Goal: Navigation & Orientation: Find specific page/section

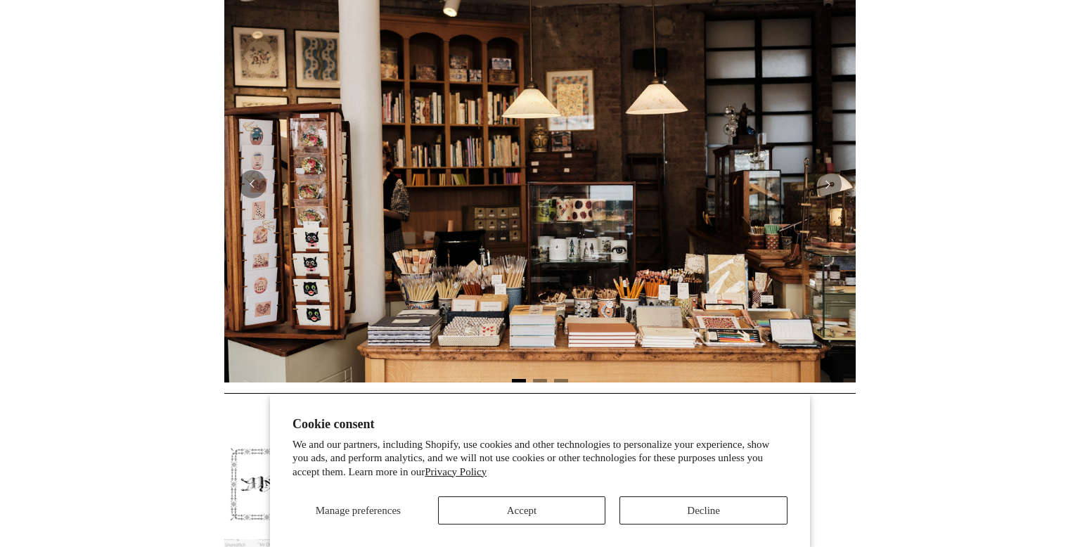
scroll to position [300, 0]
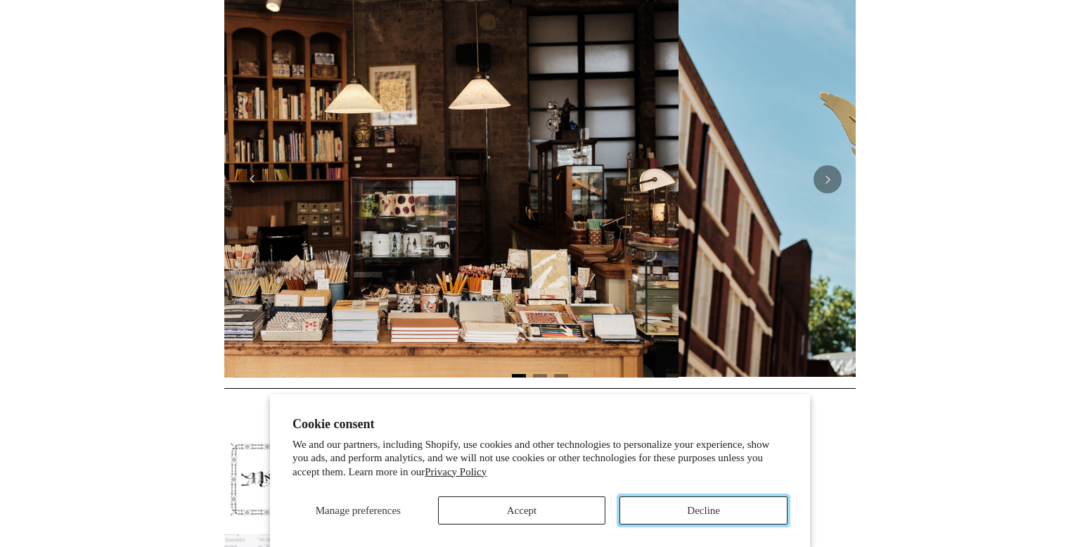
click at [679, 507] on button "Decline" at bounding box center [704, 510] width 168 height 28
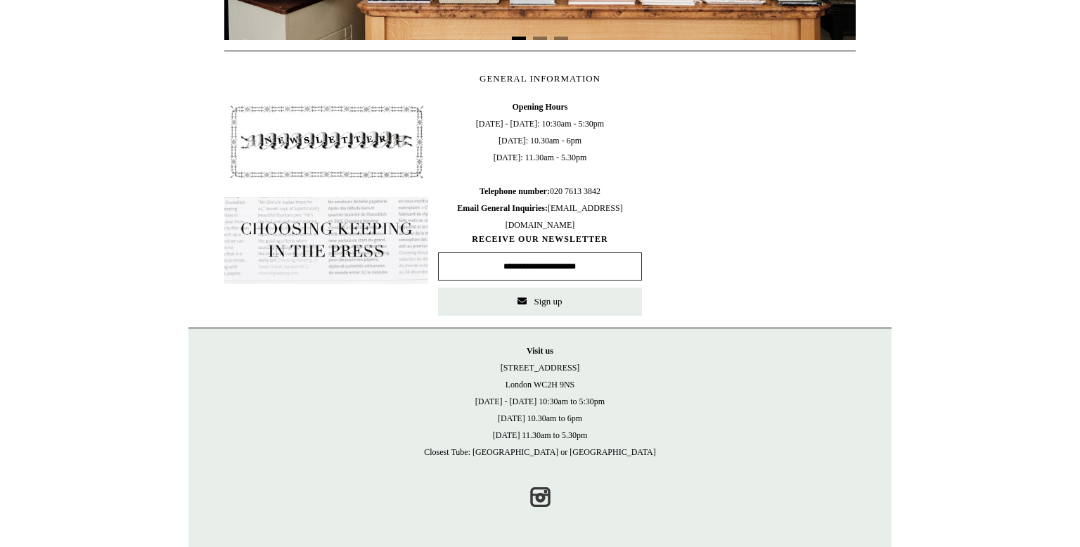
scroll to position [0, 0]
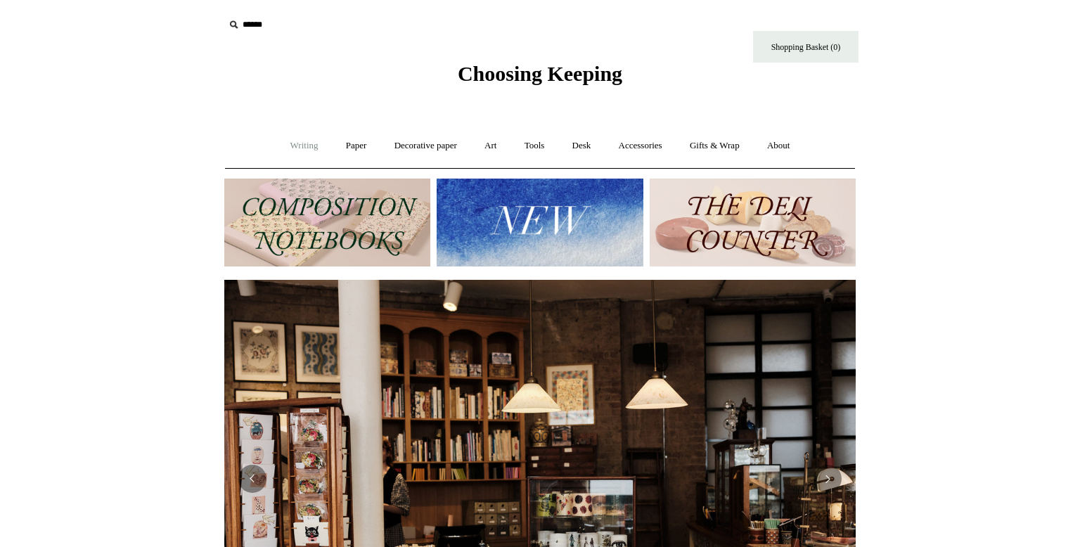
click at [293, 146] on link "Writing +" at bounding box center [304, 145] width 53 height 37
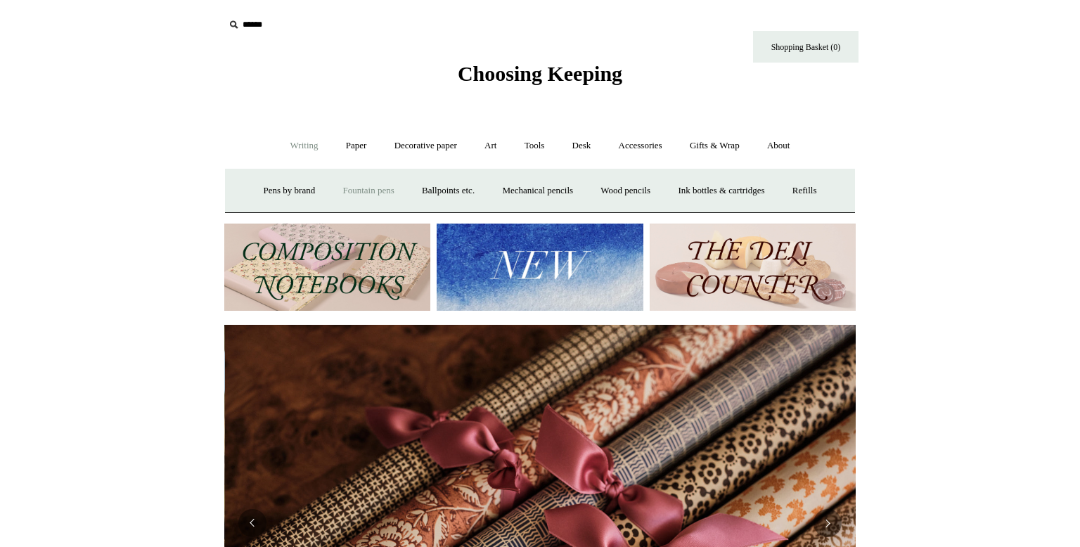
scroll to position [0, 1263]
click at [346, 188] on link "Fountain pens +" at bounding box center [368, 190] width 77 height 37
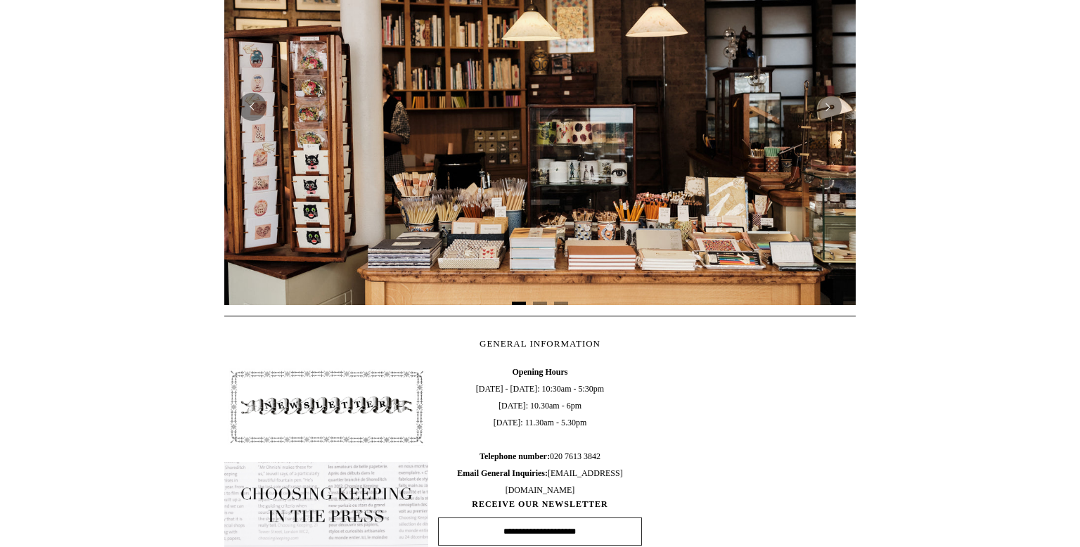
scroll to position [0, 0]
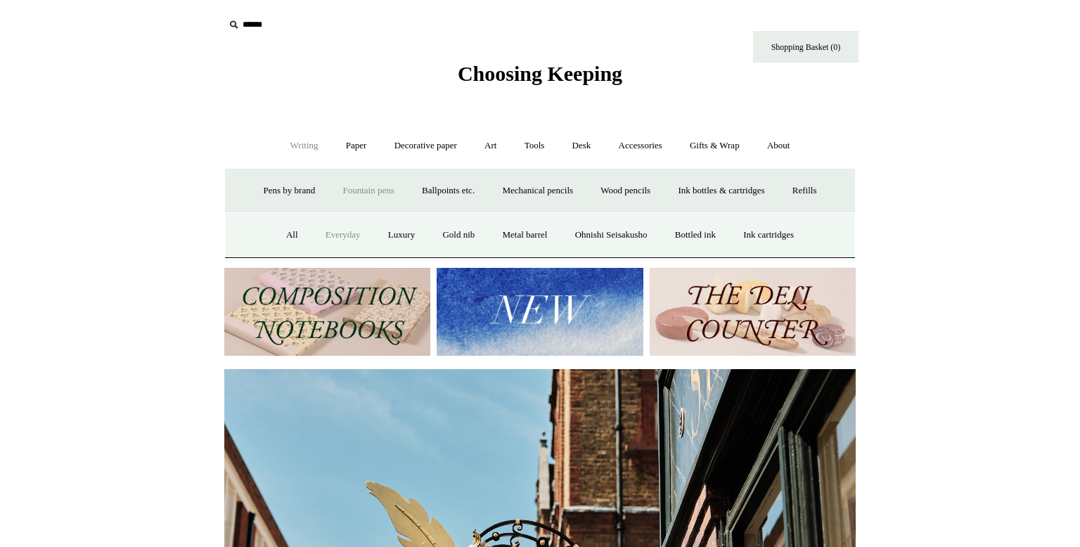
click at [329, 232] on link "Everyday" at bounding box center [343, 235] width 60 height 37
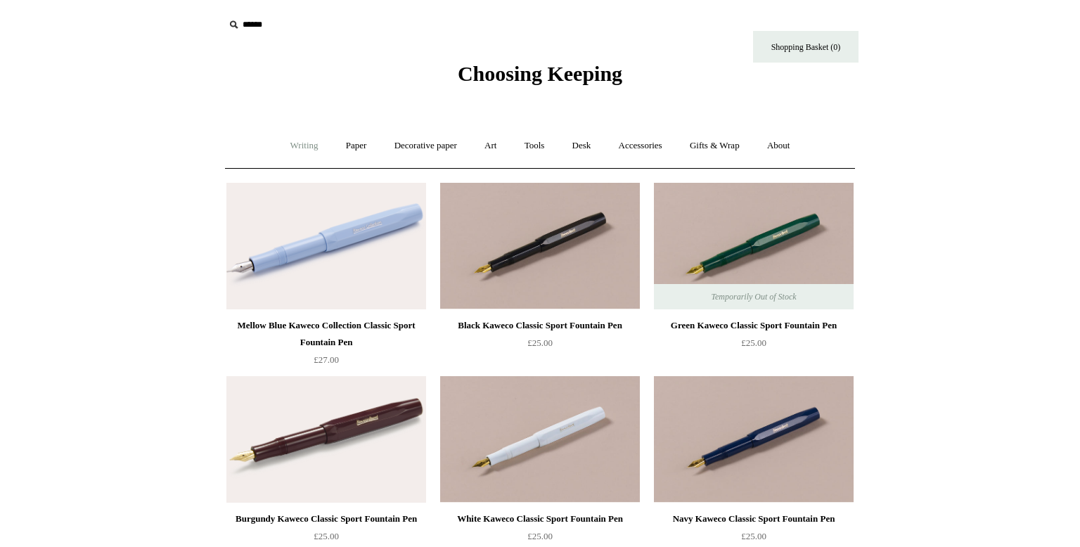
click at [294, 143] on link "Writing +" at bounding box center [304, 145] width 53 height 37
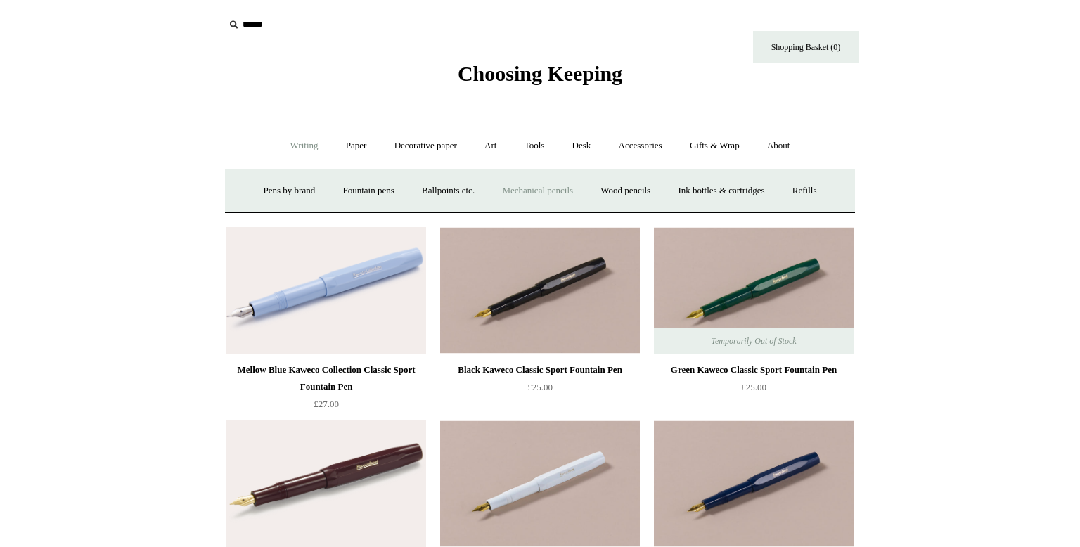
click at [551, 191] on link "Mechanical pencils +" at bounding box center [537, 190] width 96 height 37
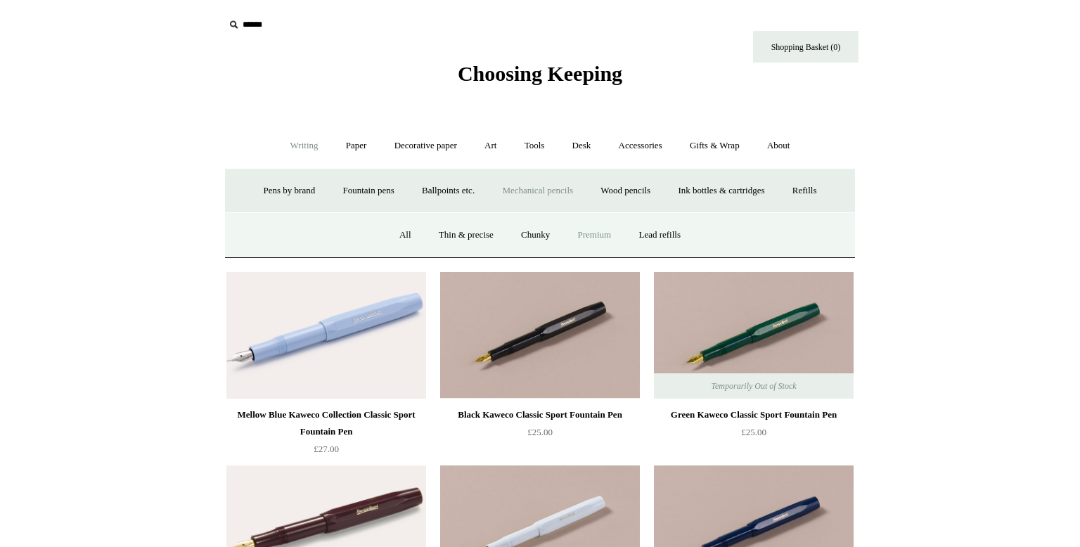
click at [601, 233] on link "Premium" at bounding box center [594, 235] width 59 height 37
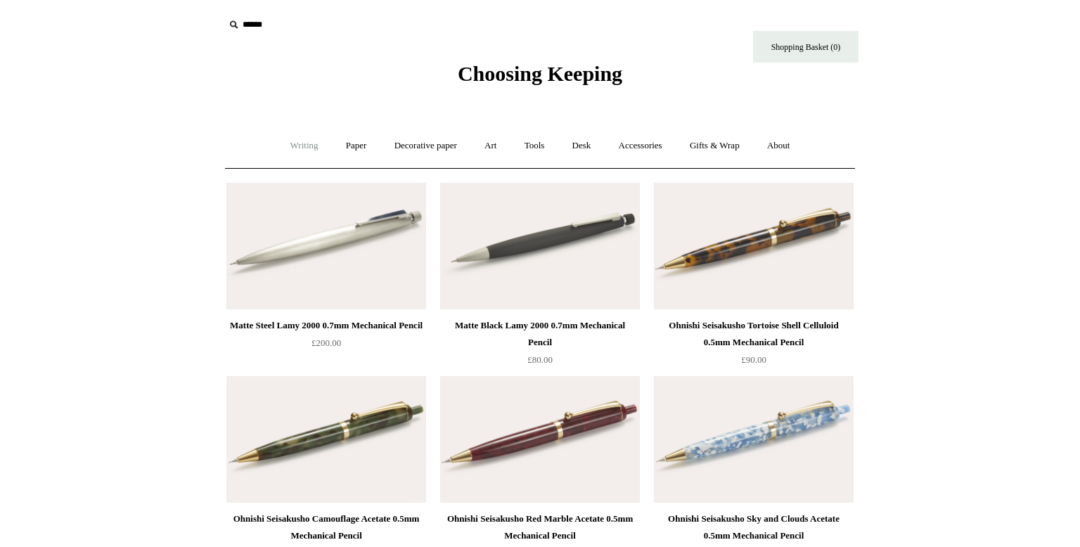
click at [295, 146] on link "Writing +" at bounding box center [304, 145] width 53 height 37
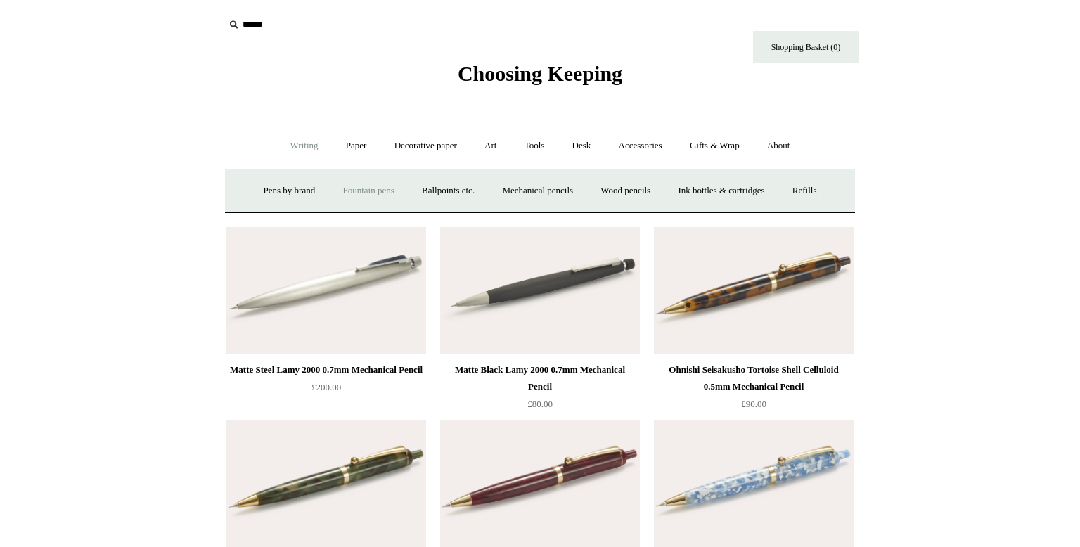
click at [355, 191] on link "Fountain pens +" at bounding box center [368, 190] width 77 height 37
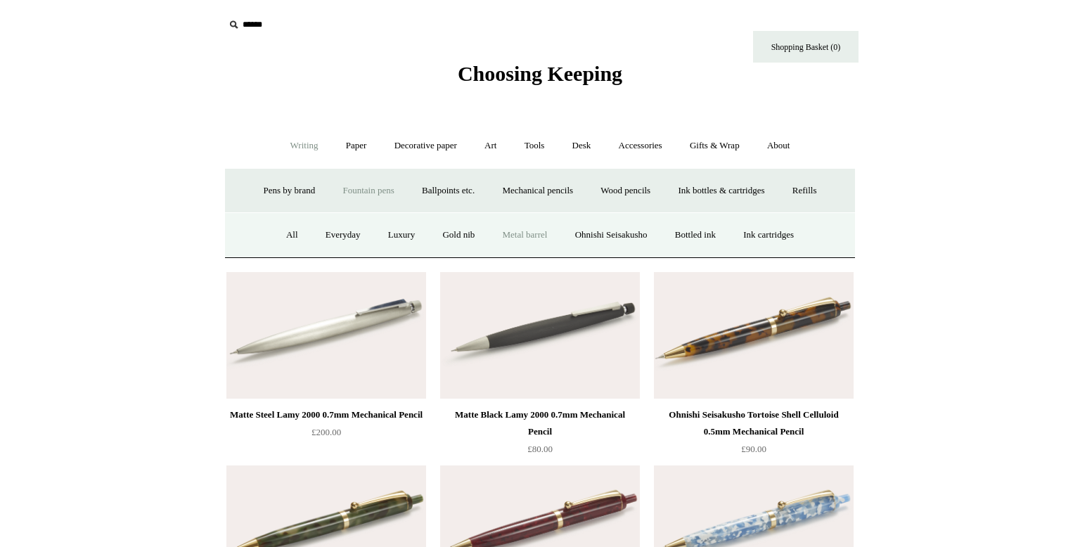
click at [516, 231] on link "Metal barrel" at bounding box center [525, 235] width 70 height 37
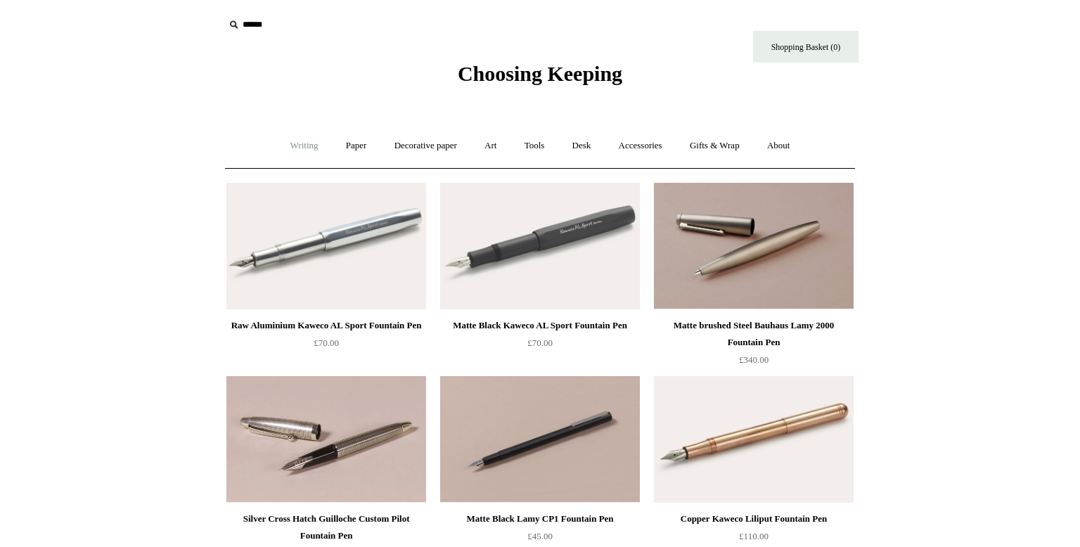
click at [289, 148] on link "Writing +" at bounding box center [304, 145] width 53 height 37
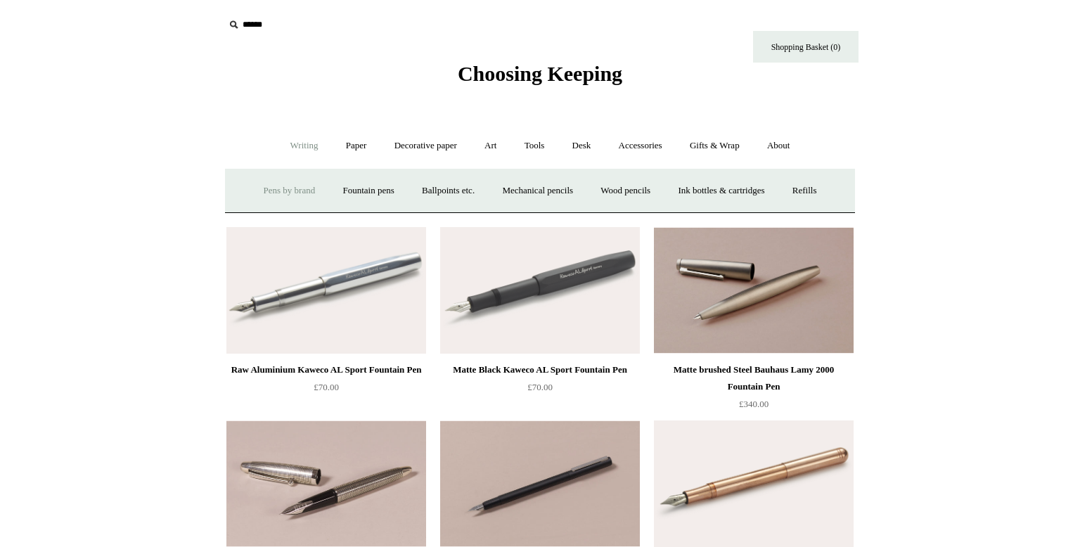
click at [283, 190] on link "Pens by brand +" at bounding box center [289, 190] width 77 height 37
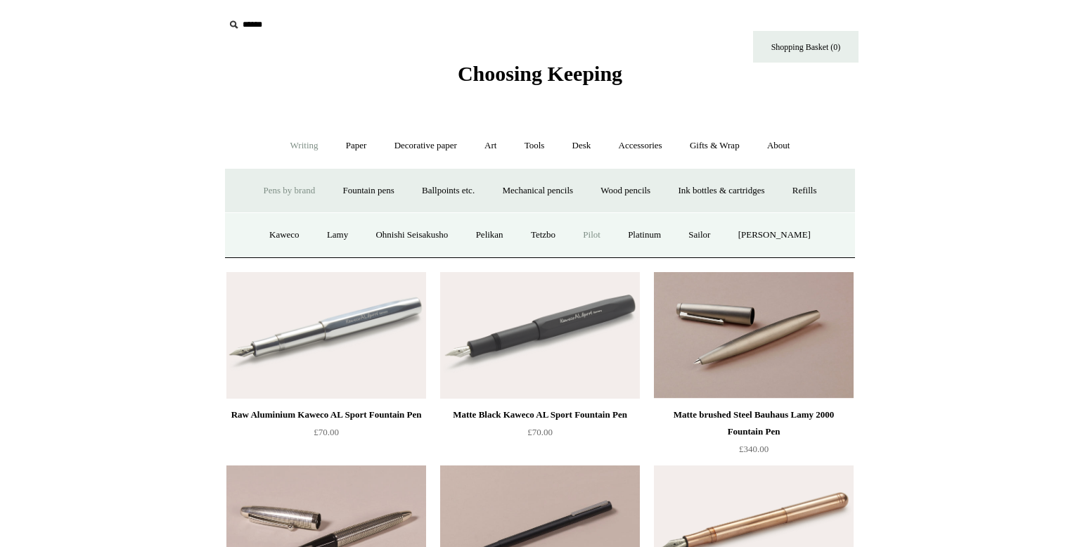
click at [605, 233] on link "Pilot" at bounding box center [591, 235] width 43 height 37
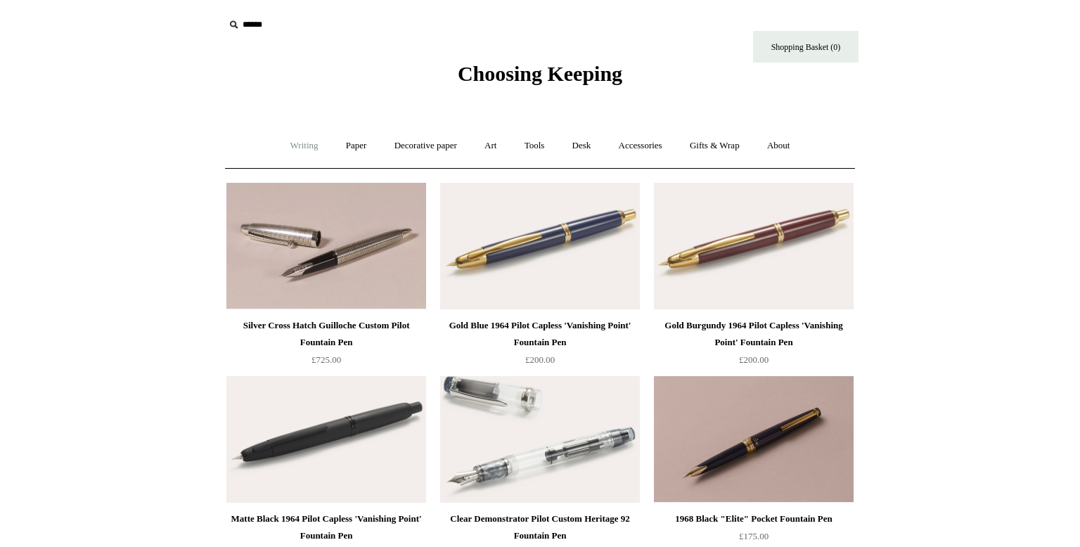
click at [290, 139] on link "Writing +" at bounding box center [304, 145] width 53 height 37
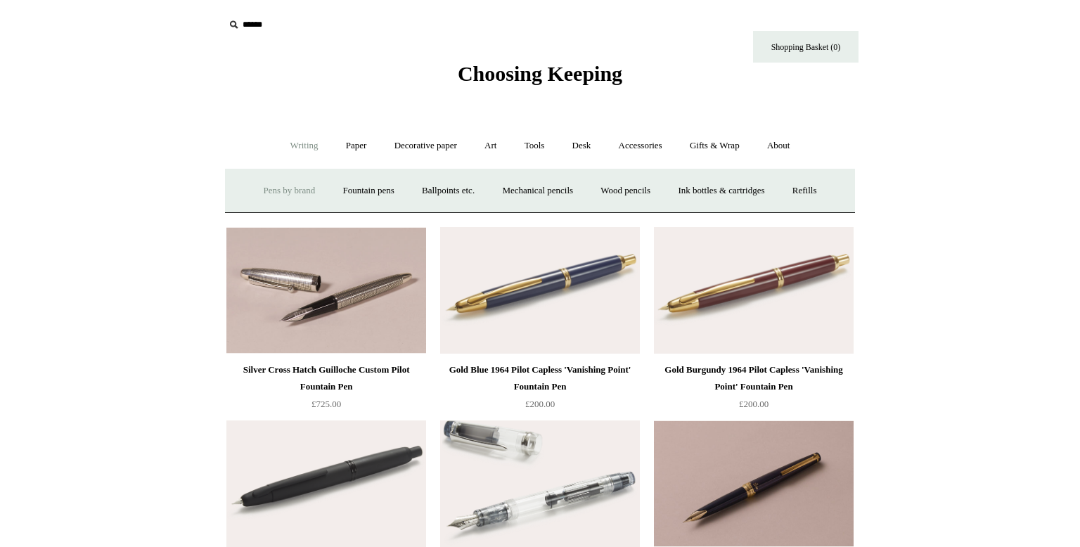
click at [283, 188] on link "Pens by brand +" at bounding box center [289, 190] width 77 height 37
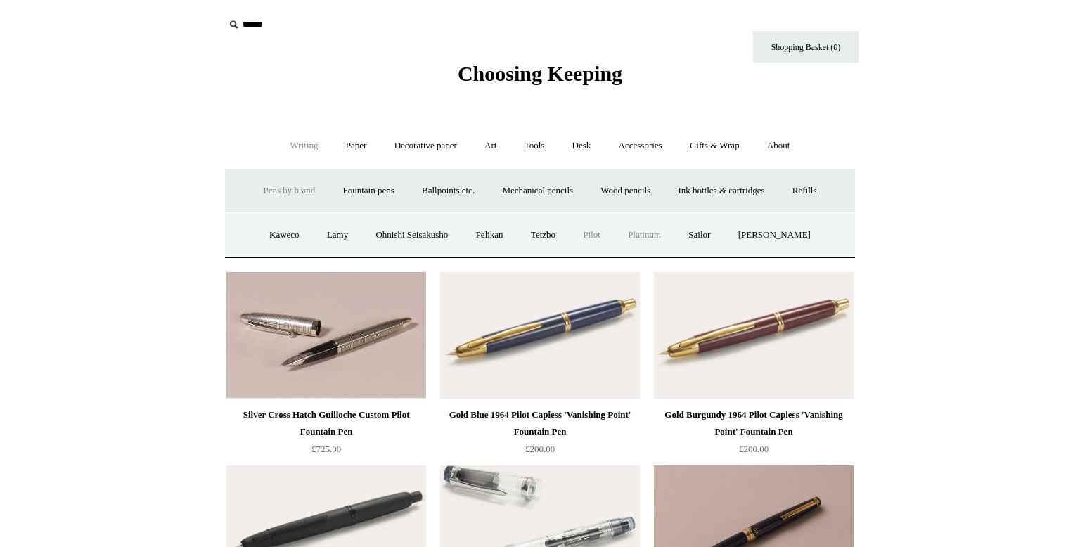
click at [655, 233] on link "Platinum" at bounding box center [644, 235] width 58 height 37
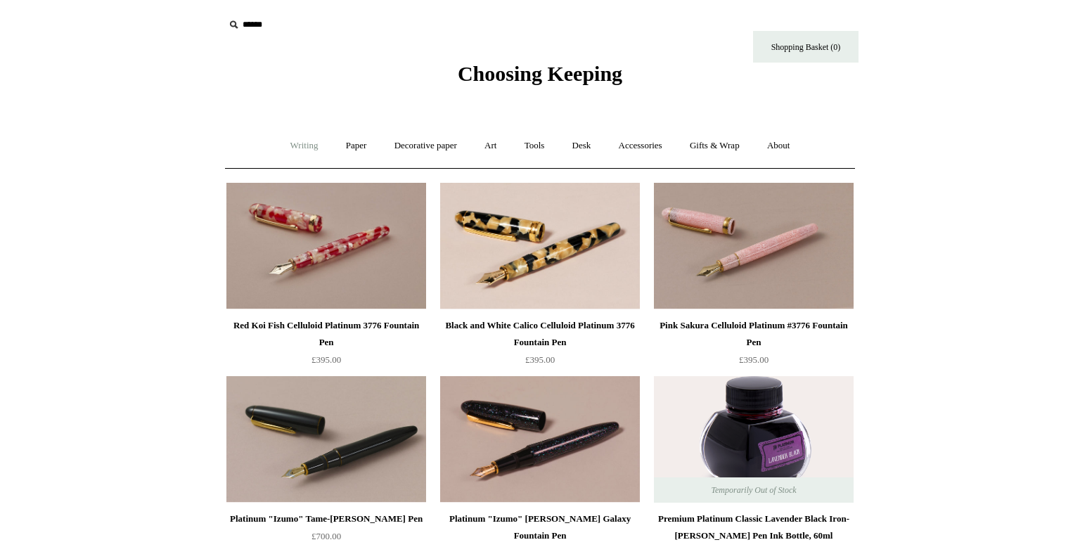
click at [295, 143] on link "Writing +" at bounding box center [304, 145] width 53 height 37
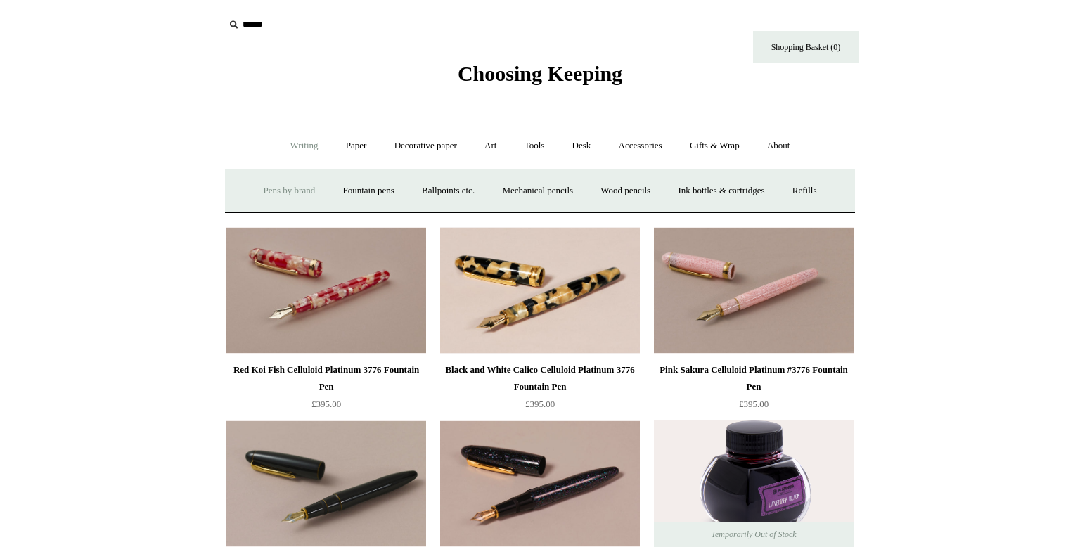
click at [278, 188] on link "Pens by brand +" at bounding box center [289, 190] width 77 height 37
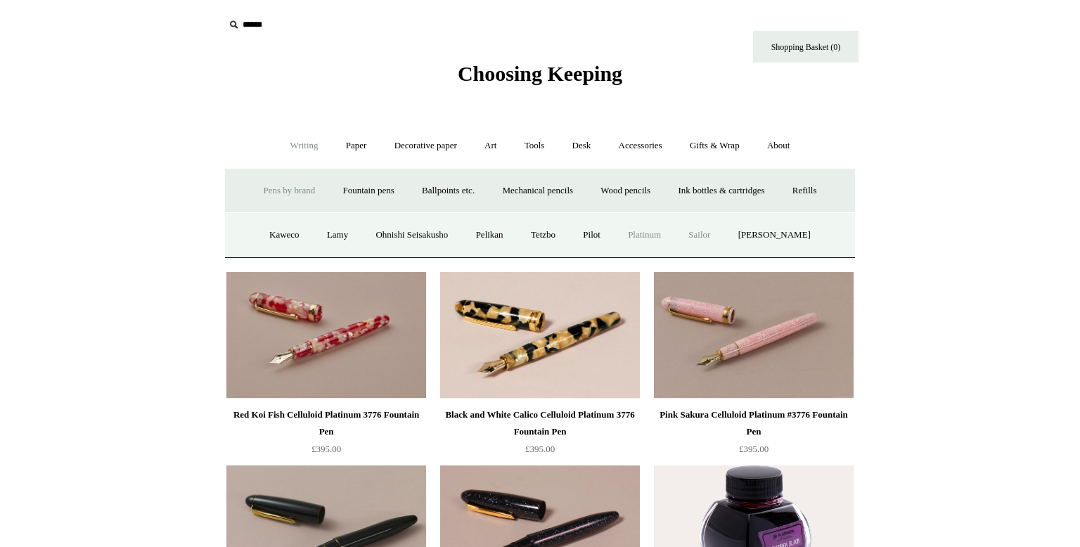
click at [714, 235] on link "Sailor" at bounding box center [699, 235] width 47 height 37
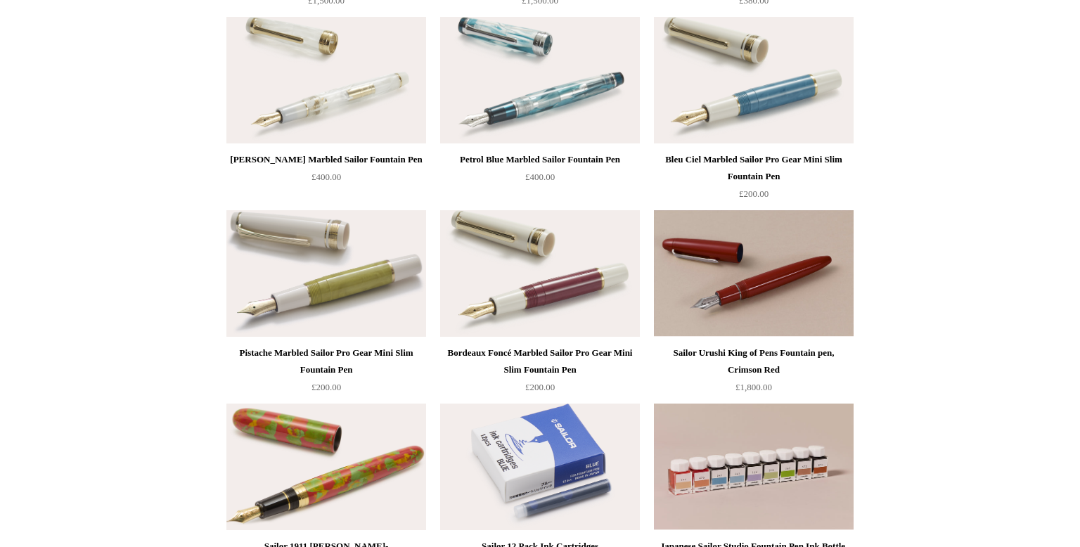
scroll to position [365, 0]
